Goal: Information Seeking & Learning: Stay updated

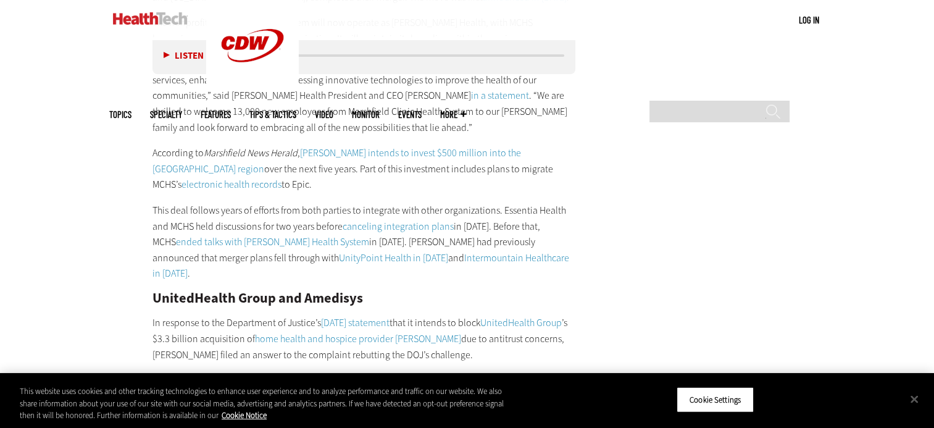
scroll to position [5002, 0]
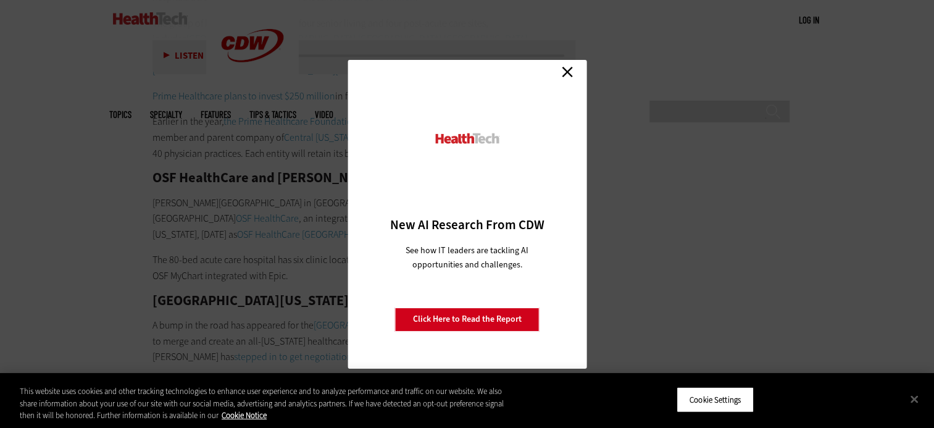
scroll to position [5620, 0]
click at [566, 71] on link "Close" at bounding box center [567, 72] width 19 height 19
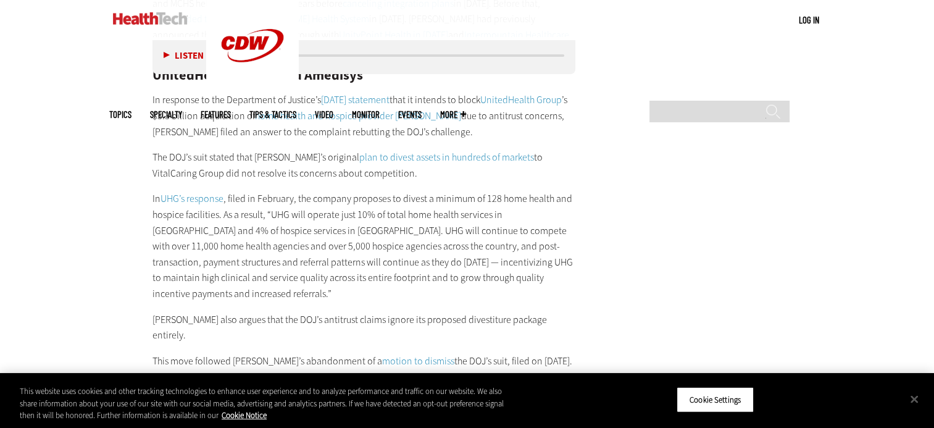
scroll to position [5188, 0]
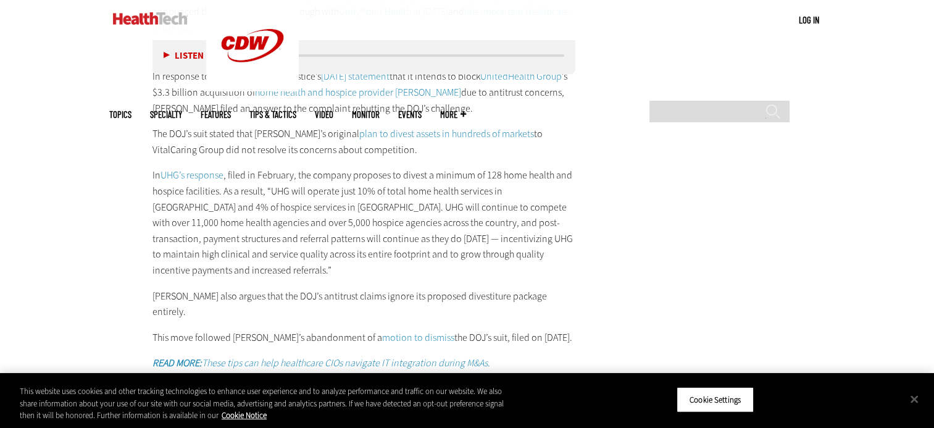
drag, startPoint x: 148, startPoint y: 106, endPoint x: 500, endPoint y: 281, distance: 393.0
drag, startPoint x: 500, startPoint y: 281, endPoint x: 387, endPoint y: 278, distance: 113.1
copy div "Prime Healthcare and Ascension Illinois In March, eight Ascension Illinois hosp…"
